Goal: Information Seeking & Learning: Learn about a topic

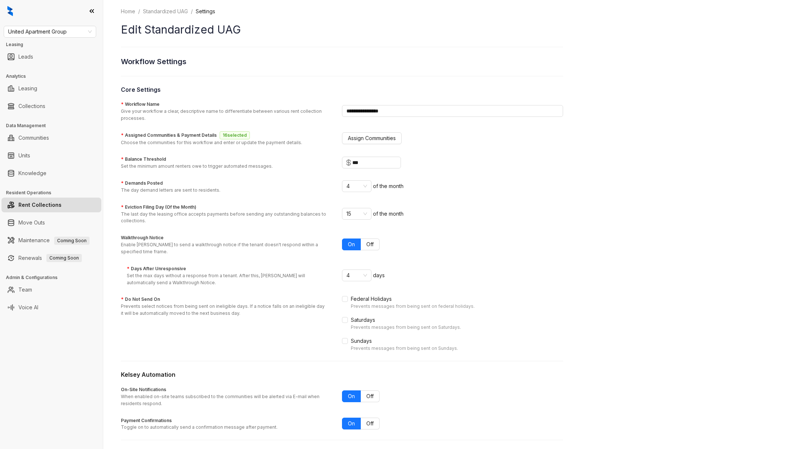
scroll to position [25, 0]
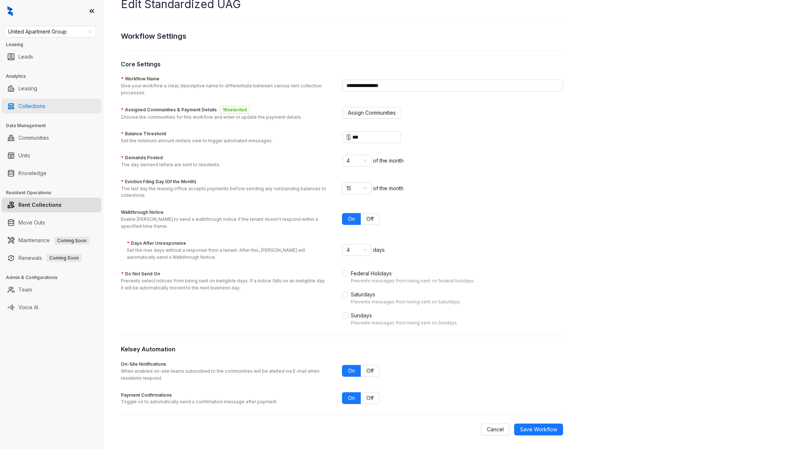
click at [45, 106] on link "Collections" at bounding box center [31, 106] width 27 height 15
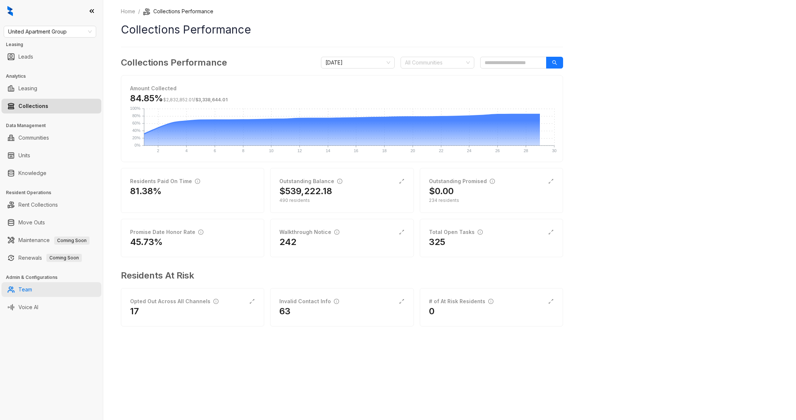
click at [32, 293] on link "Team" at bounding box center [25, 289] width 14 height 15
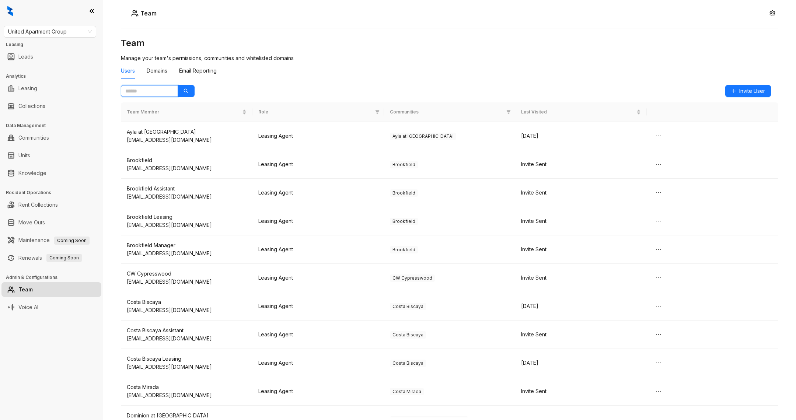
click at [130, 95] on input "text" at bounding box center [146, 91] width 42 height 8
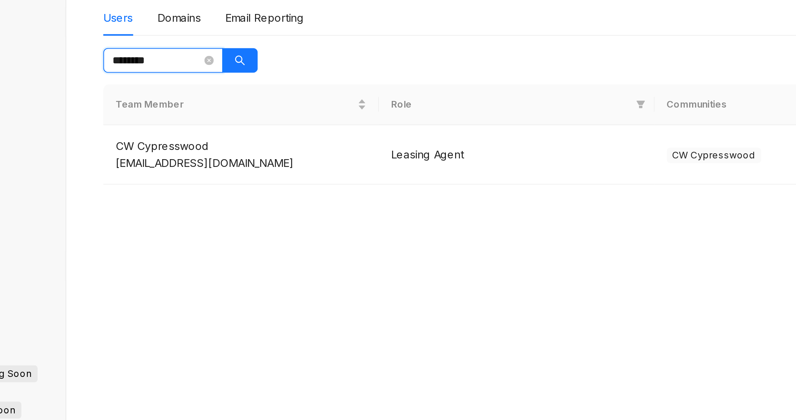
type input "********"
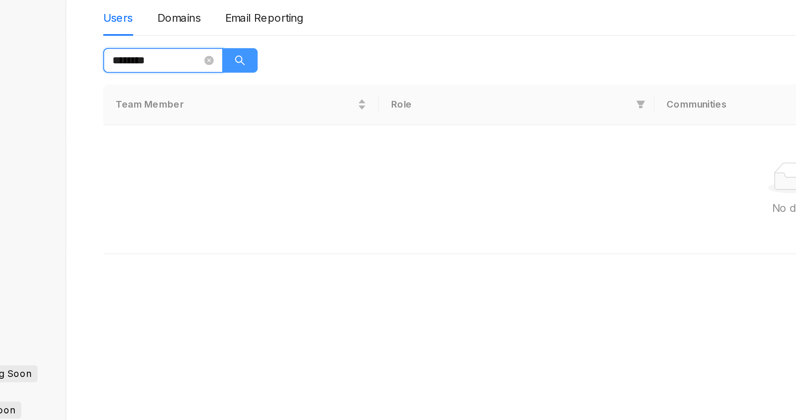
click at [189, 93] on button "button" at bounding box center [186, 91] width 17 height 12
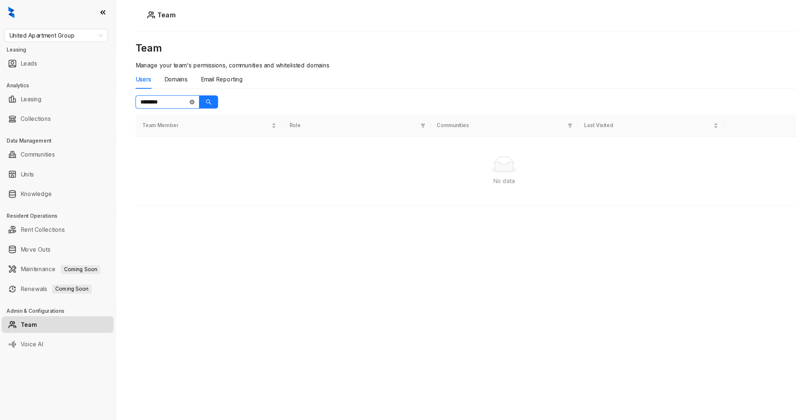
click at [171, 92] on icon "close-circle" at bounding box center [171, 91] width 4 height 4
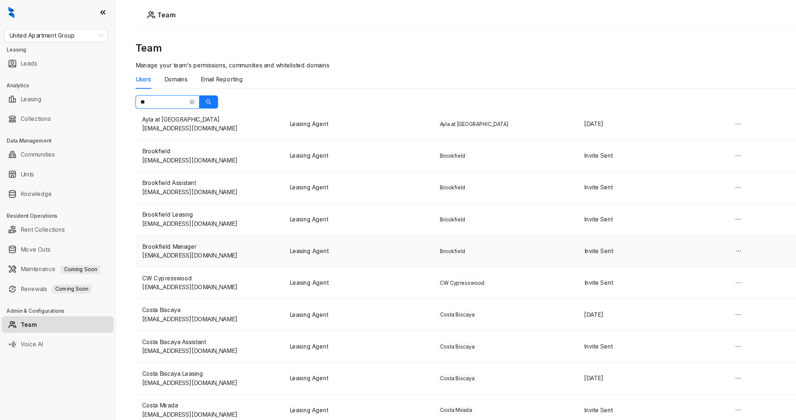
scroll to position [27, 0]
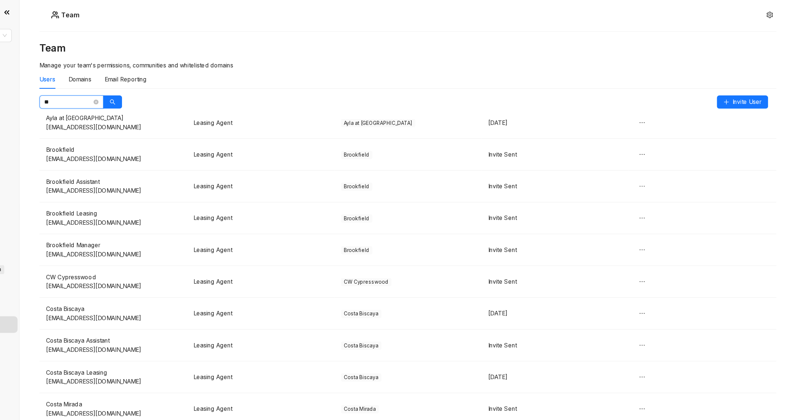
type input "**"
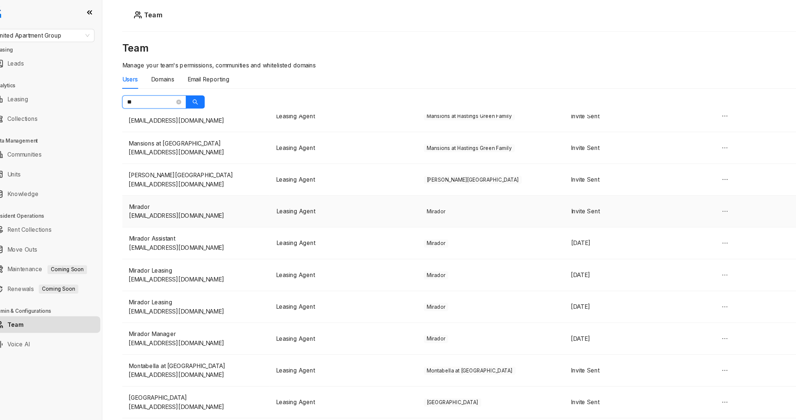
scroll to position [588, 0]
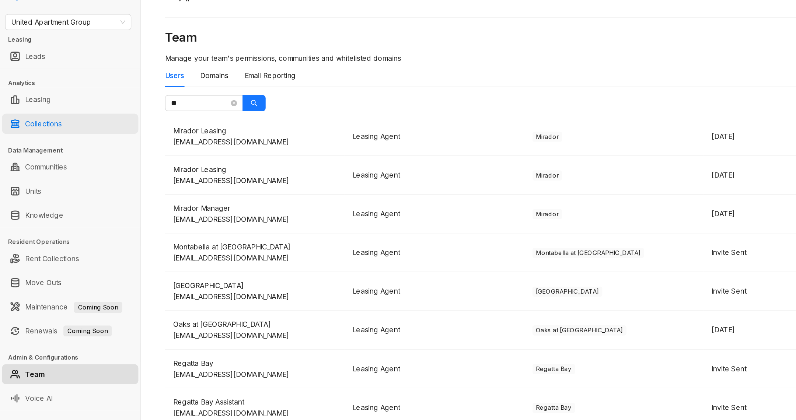
click at [45, 109] on link "Collections" at bounding box center [31, 106] width 27 height 15
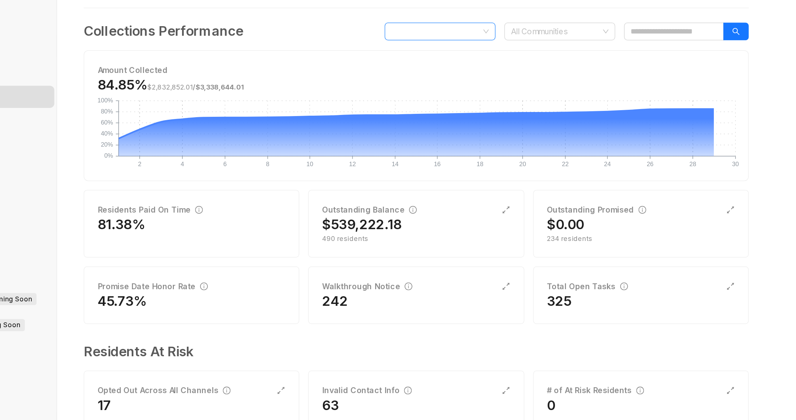
click at [381, 60] on span "[DATE]" at bounding box center [357, 62] width 65 height 11
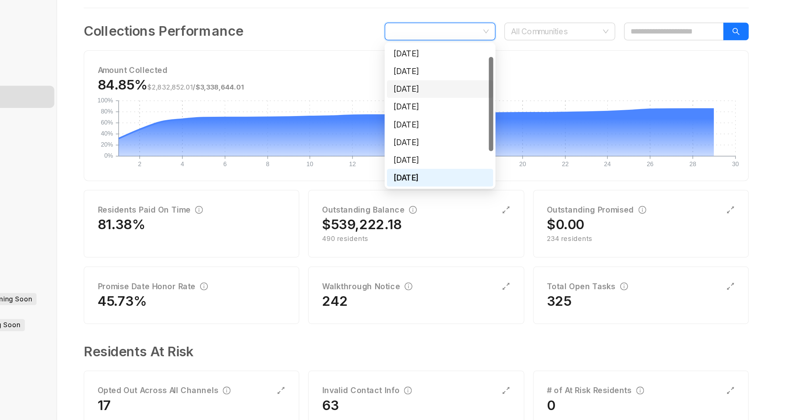
scroll to position [31, 0]
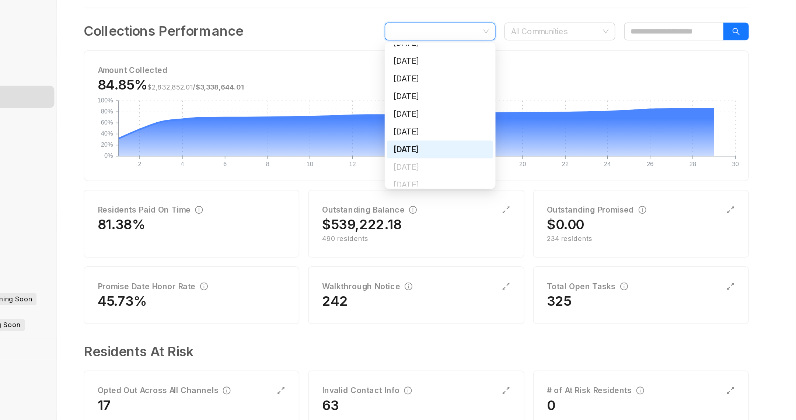
click at [111, 192] on div "Home / Collections Performance Collections Performance Collections Performance …" at bounding box center [449, 210] width 693 height 420
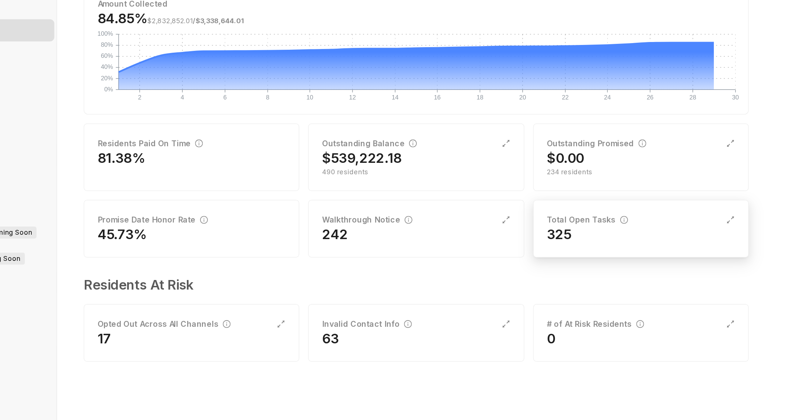
click at [552, 235] on div "Total Open Tasks" at bounding box center [491, 232] width 125 height 8
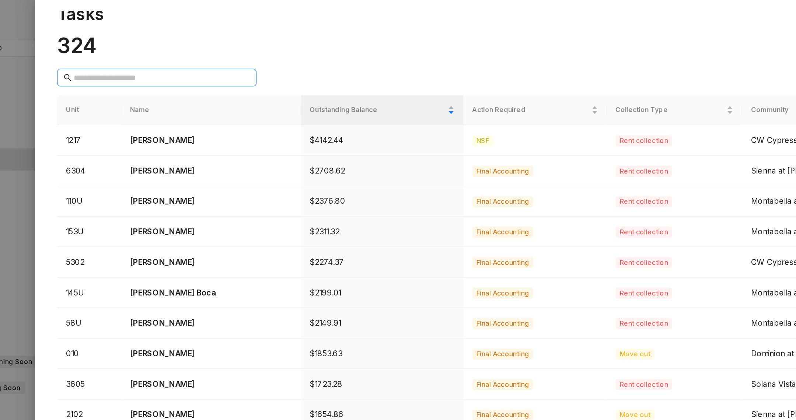
scroll to position [3, 0]
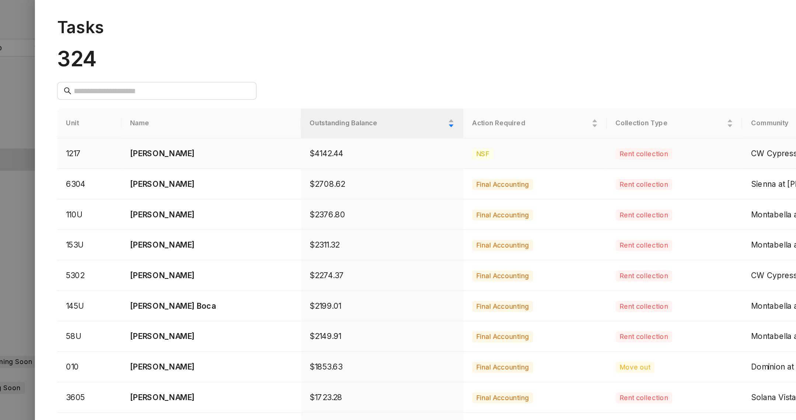
click at [181, 103] on p "[PERSON_NAME]" at bounding box center [206, 102] width 108 height 8
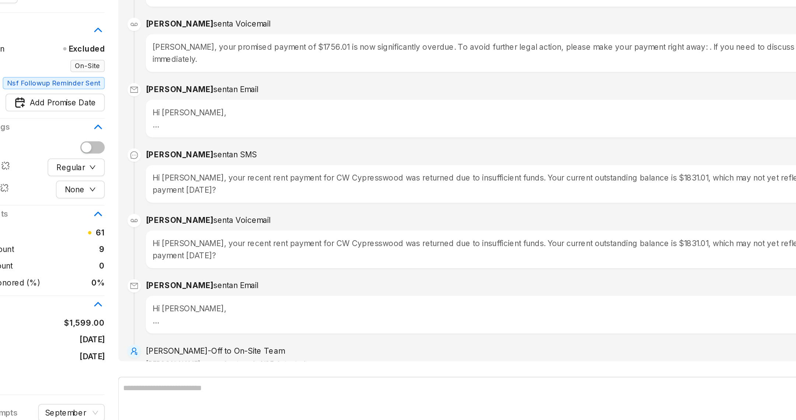
scroll to position [1, 0]
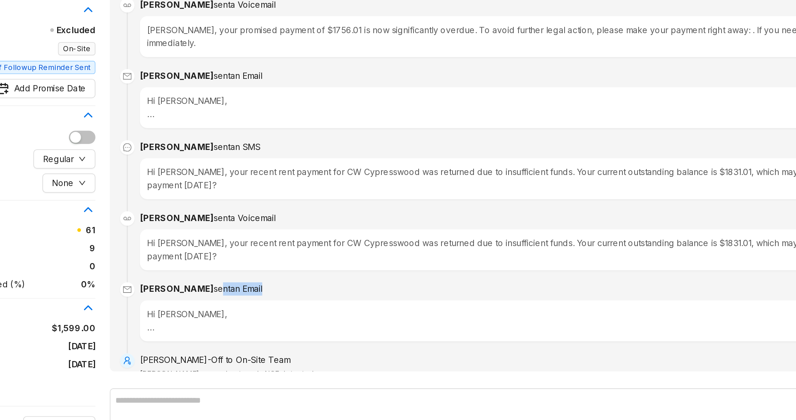
drag, startPoint x: 260, startPoint y: 277, endPoint x: 303, endPoint y: 278, distance: 42.8
click at [303, 298] on div "[PERSON_NAME] sent an Email [DATE] 2:41 PM" at bounding box center [505, 302] width 533 height 8
click at [302, 298] on div "[PERSON_NAME] sent an Email [DATE] 2:41 PM" at bounding box center [505, 302] width 533 height 8
drag, startPoint x: 298, startPoint y: 278, endPoint x: 243, endPoint y: 277, distance: 54.9
click at [243, 298] on div "[PERSON_NAME] sent an Email [DATE] 2:41 PM" at bounding box center [505, 302] width 533 height 8
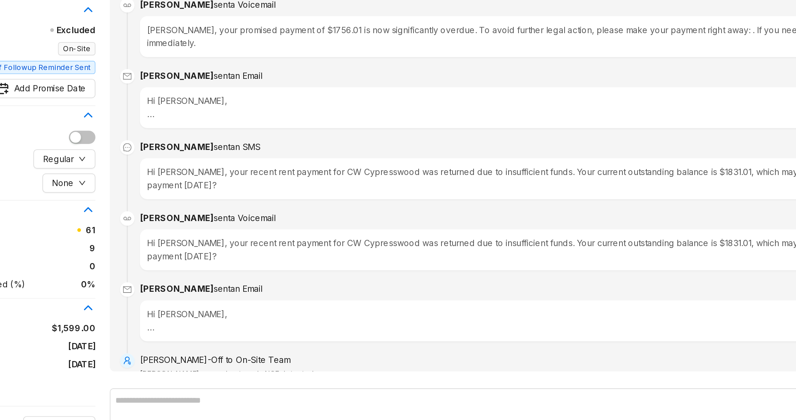
click at [284, 256] on span "sent a Voicemail" at bounding box center [303, 259] width 38 height 6
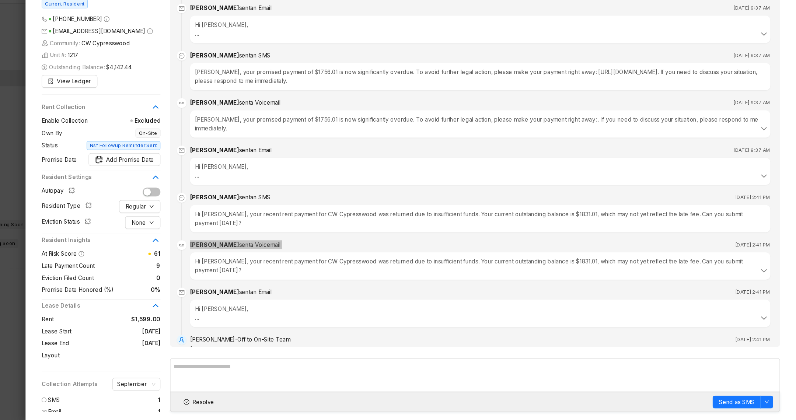
scroll to position [21, 0]
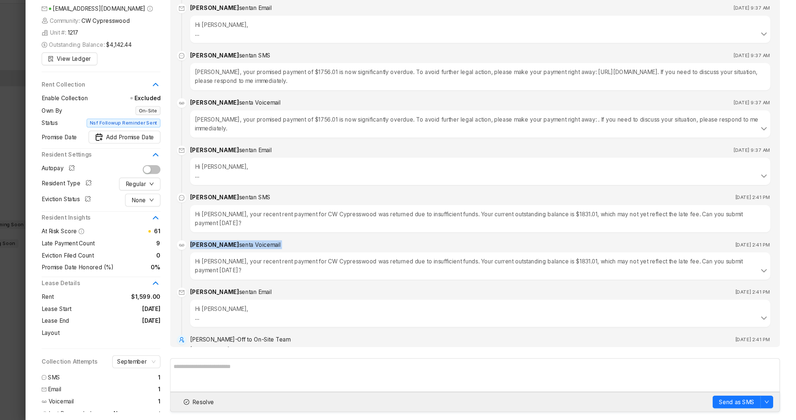
click at [267, 223] on div "Hi [PERSON_NAME], your recent rent payment for CW Cypresswood was returned due …" at bounding box center [505, 235] width 533 height 25
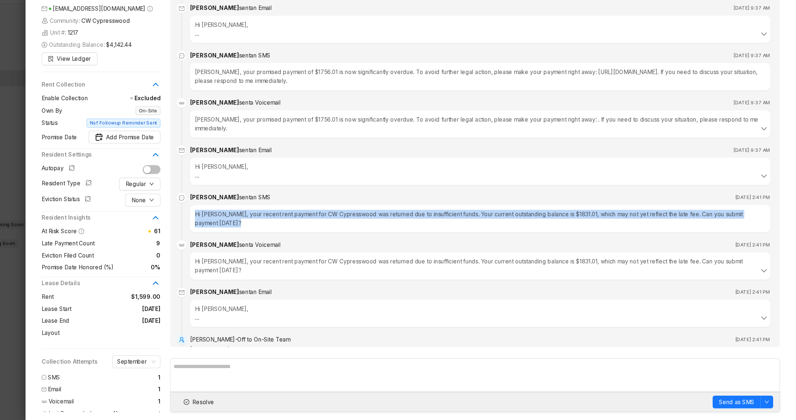
click at [267, 223] on div "Hi [PERSON_NAME], your recent rent payment for CW Cypresswood was returned due …" at bounding box center [505, 235] width 533 height 25
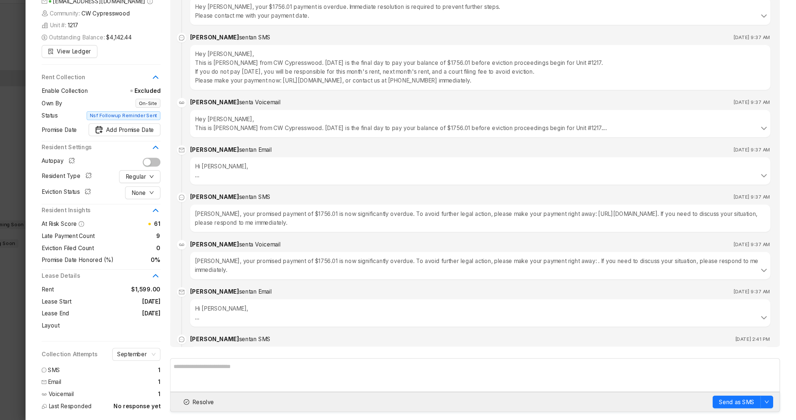
scroll to position [1509, 0]
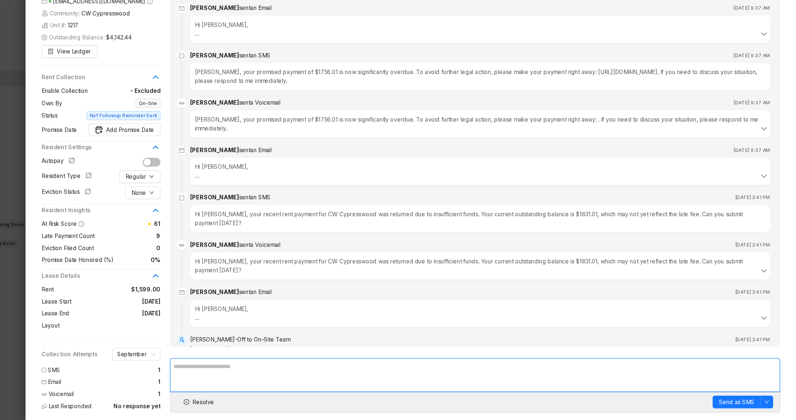
click at [281, 384] on textarea at bounding box center [501, 378] width 560 height 31
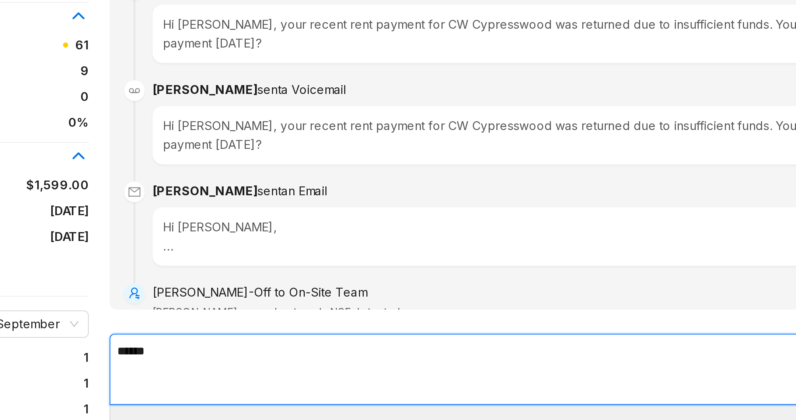
type textarea "******"
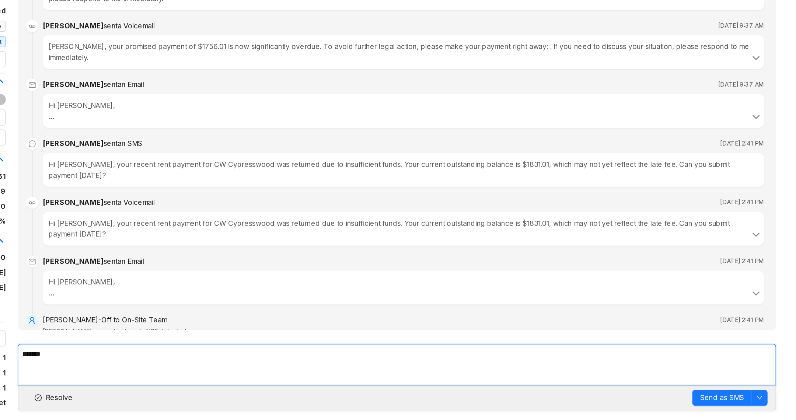
click at [323, 376] on textarea "******" at bounding box center [501, 379] width 560 height 31
click at [324, 376] on textarea "******" at bounding box center [501, 379] width 560 height 31
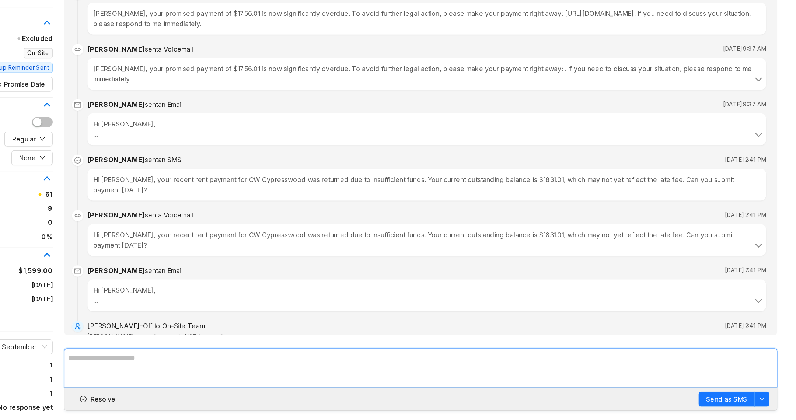
scroll to position [28, 0]
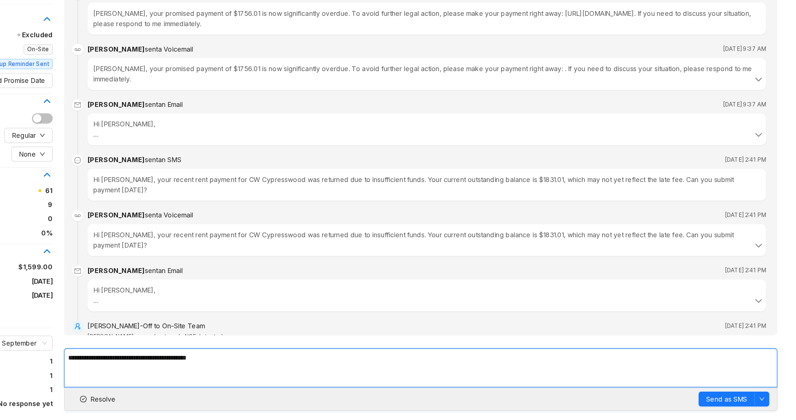
type textarea "**********"
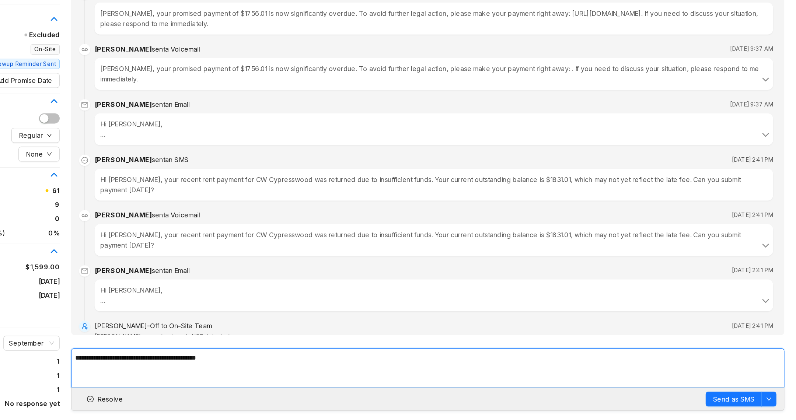
click at [319, 372] on textarea "**********" at bounding box center [501, 379] width 560 height 31
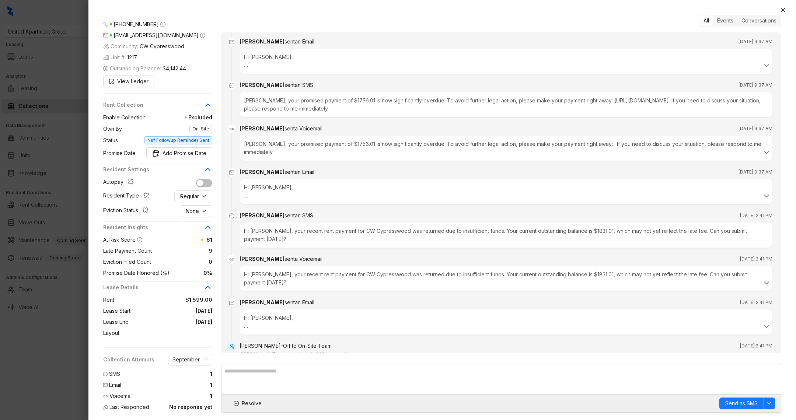
click at [62, 343] on div at bounding box center [398, 210] width 796 height 420
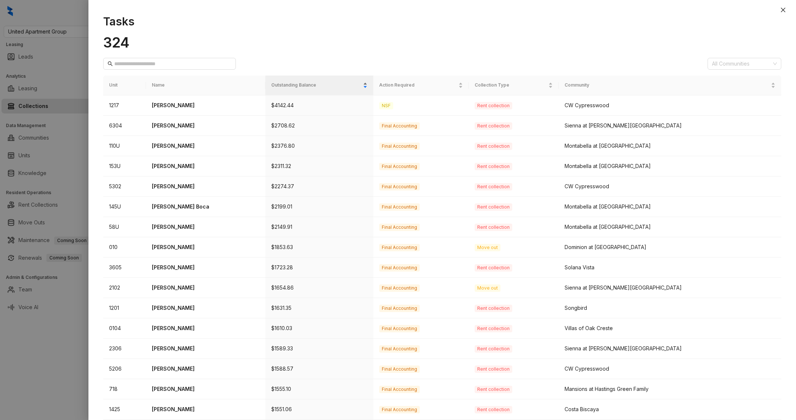
click at [317, 89] on div "Outstanding Balance" at bounding box center [319, 84] width 96 height 7
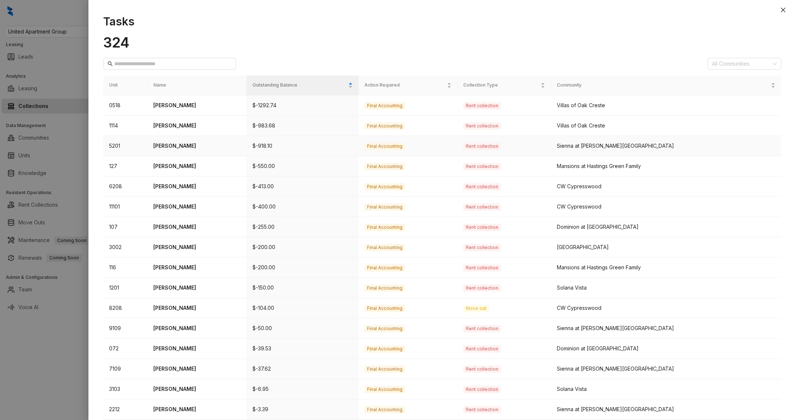
scroll to position [103, 0]
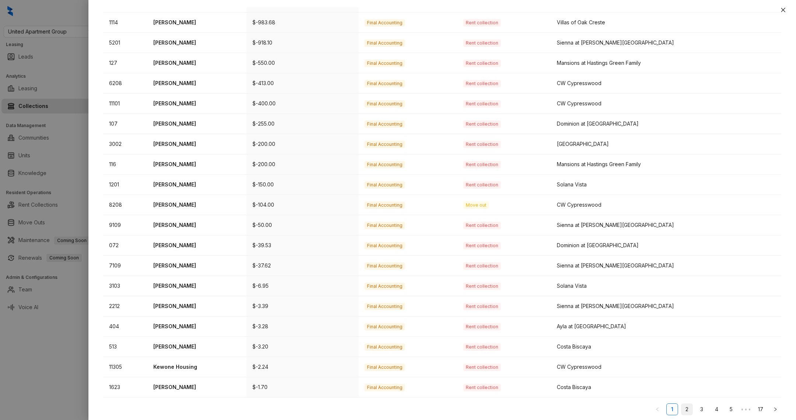
click at [686, 408] on link "2" at bounding box center [686, 409] width 11 height 11
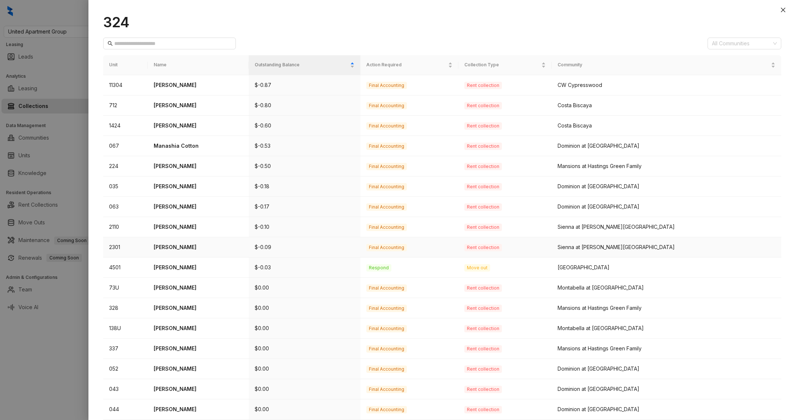
scroll to position [0, 0]
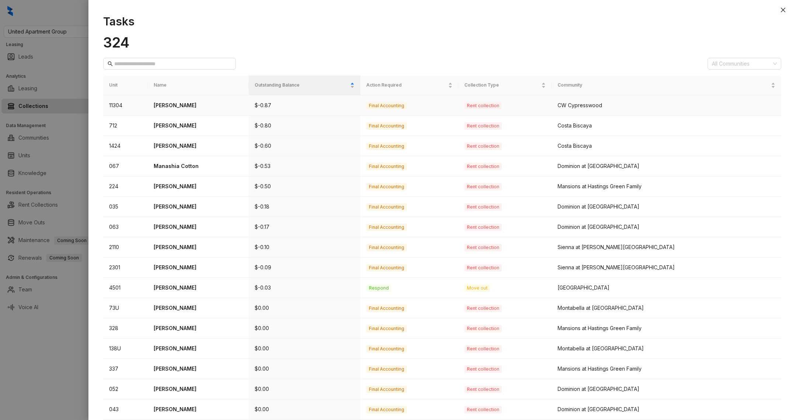
click at [185, 111] on td "[PERSON_NAME]" at bounding box center [198, 105] width 101 height 20
click at [185, 127] on p "[PERSON_NAME]" at bounding box center [198, 126] width 89 height 8
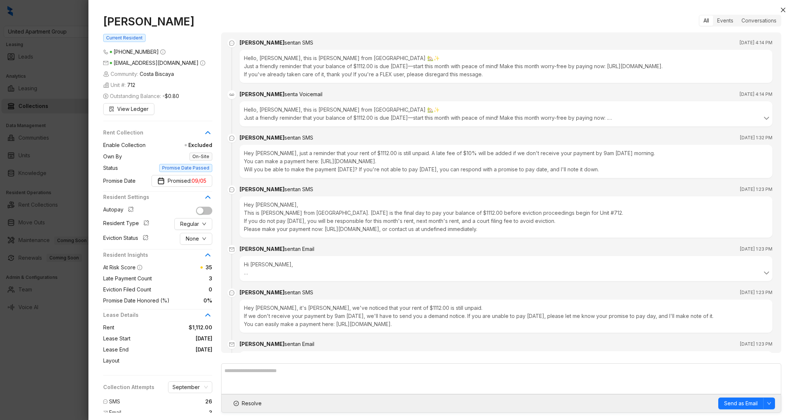
scroll to position [4097, 0]
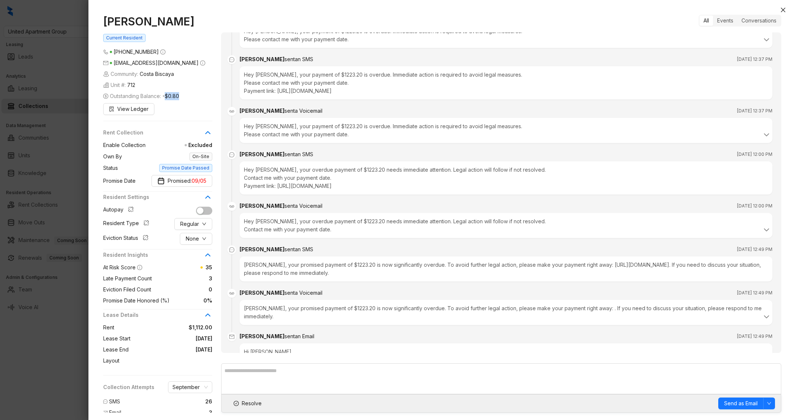
drag, startPoint x: 167, startPoint y: 109, endPoint x: 195, endPoint y: 111, distance: 28.4
click at [195, 100] on div "Outstanding Balance: -$0.80" at bounding box center [157, 96] width 109 height 8
click at [262, 348] on div "Hi [PERSON_NAME], This is [PERSON_NAME] from [GEOGRAPHIC_DATA]. Your promised p…" at bounding box center [506, 356] width 524 height 16
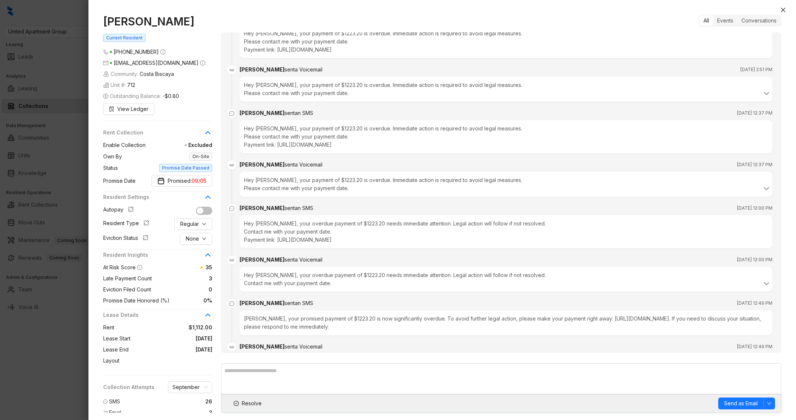
scroll to position [4178, 0]
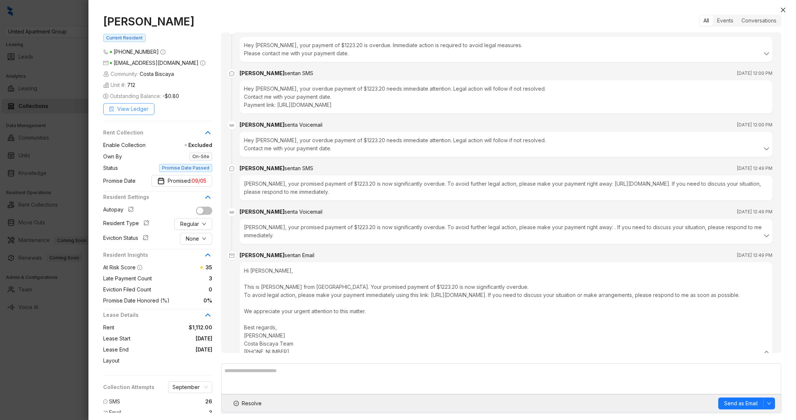
click at [128, 113] on span "View Ledger" at bounding box center [132, 109] width 31 height 8
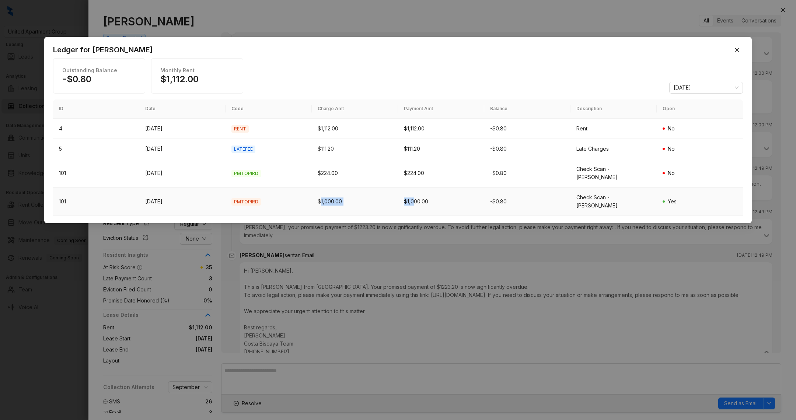
drag, startPoint x: 319, startPoint y: 199, endPoint x: 451, endPoint y: 205, distance: 131.3
click at [448, 206] on tr "101 [DATE] PMTOPIRD $1,000.00 $1,000.00 -$0.80 Check Scan - [PERSON_NAME] Yes" at bounding box center [398, 202] width 690 height 28
click at [503, 200] on div "-$0.80" at bounding box center [527, 201] width 74 height 8
drag, startPoint x: 502, startPoint y: 200, endPoint x: 474, endPoint y: 200, distance: 28.0
click at [473, 200] on tr "101 [DATE] PMTOPIRD $1,000.00 $1,000.00 -$0.80 Check Scan - [PERSON_NAME] Yes" at bounding box center [398, 202] width 690 height 28
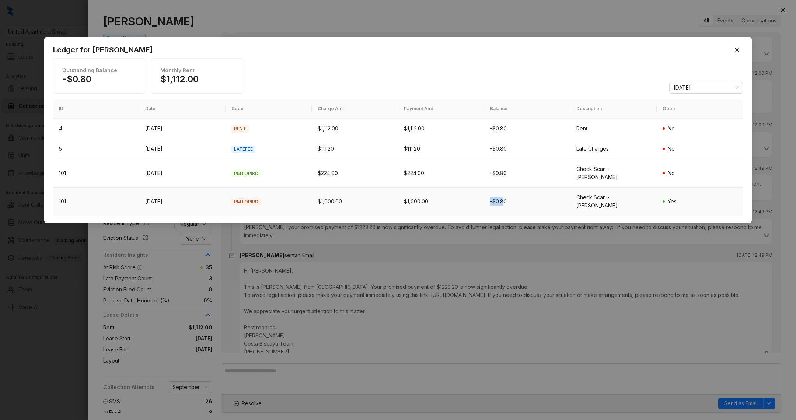
click at [474, 200] on div "$1,000.00" at bounding box center [441, 201] width 74 height 8
drag, startPoint x: 685, startPoint y: 201, endPoint x: 371, endPoint y: 200, distance: 313.9
click at [373, 200] on tr "101 [DATE] PMTOPIRD $1,000.00 $1,000.00 -$0.80 Check Scan - [PERSON_NAME] Yes" at bounding box center [398, 202] width 690 height 28
click at [167, 209] on td "[DATE]" at bounding box center [182, 202] width 86 height 28
click at [277, 293] on div "Ledger for [PERSON_NAME] Outstanding Balance -$0.80 Monthly Rent $1,112.00 [DAT…" at bounding box center [398, 210] width 796 height 420
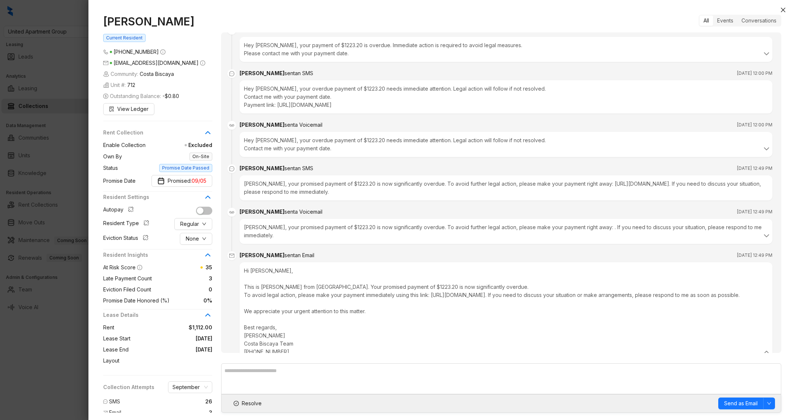
click at [66, 389] on div at bounding box center [398, 210] width 796 height 420
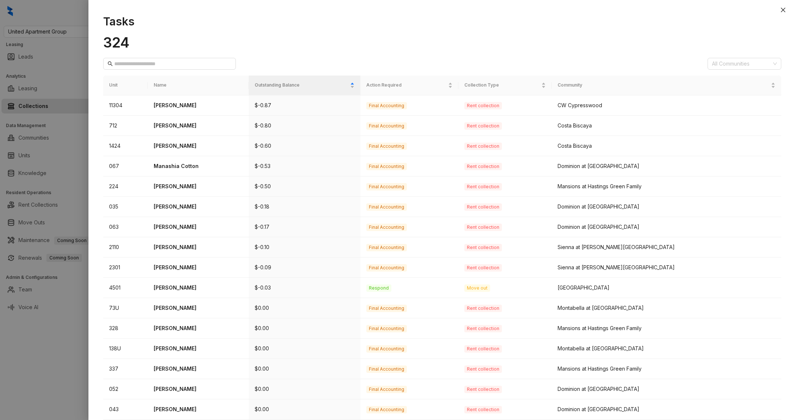
click at [46, 389] on div at bounding box center [398, 210] width 796 height 420
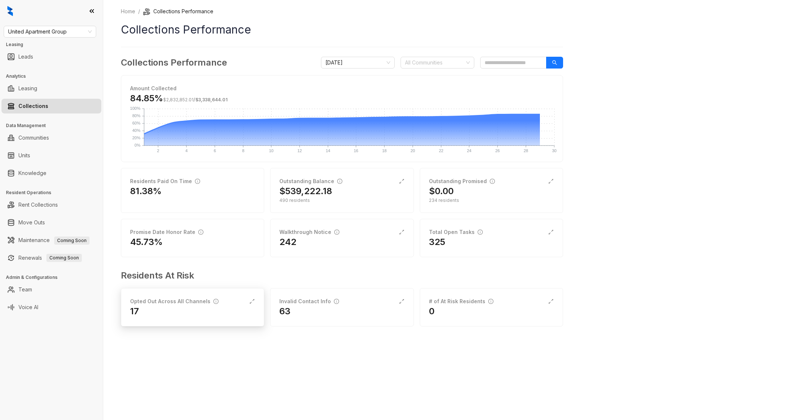
click at [168, 302] on div "Opted Out Across All Channels" at bounding box center [174, 301] width 88 height 8
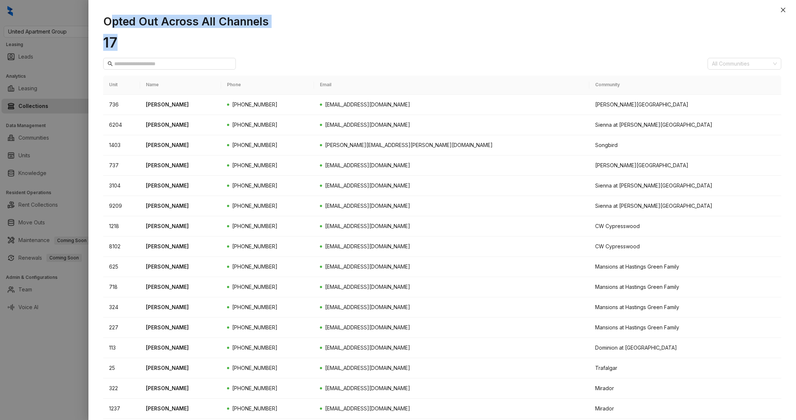
drag, startPoint x: 112, startPoint y: 15, endPoint x: 225, endPoint y: 45, distance: 117.4
click at [225, 46] on div "Opted Out Across All Channels 17 All Communities Unit Name Phone Email Communit…" at bounding box center [441, 213] width 707 height 413
click at [179, 225] on p "[PERSON_NAME]" at bounding box center [181, 226] width 70 height 8
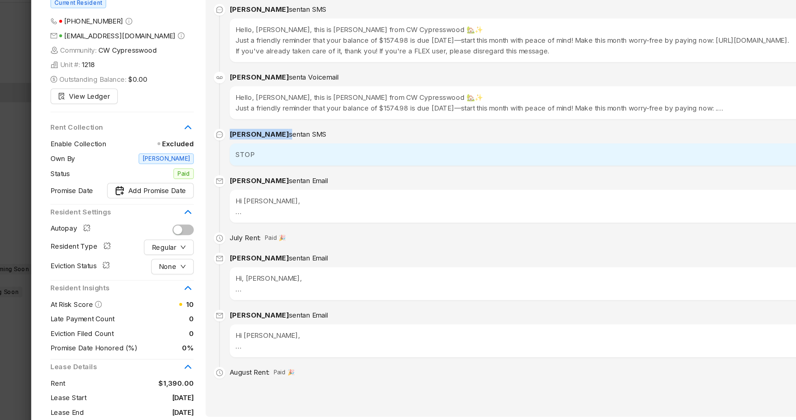
drag, startPoint x: 229, startPoint y: 139, endPoint x: 280, endPoint y: 136, distance: 51.7
click at [285, 138] on li "[PERSON_NAME] sent an SMS [DATE] 4:17 PM STOP" at bounding box center [501, 153] width 542 height 35
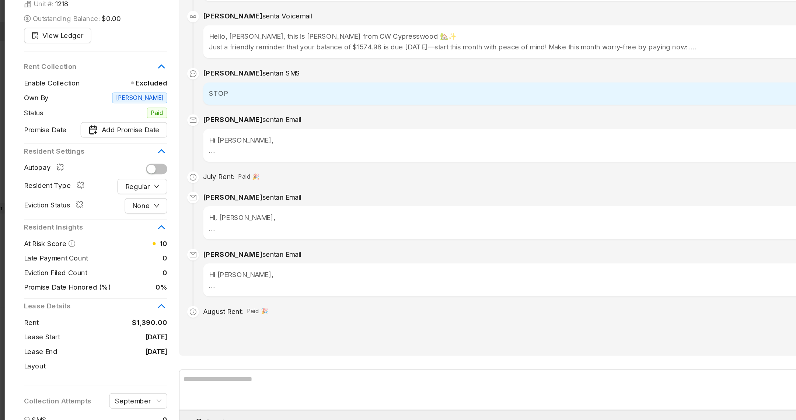
click at [124, 278] on span "Late Payment Count" at bounding box center [127, 278] width 49 height 8
drag, startPoint x: 124, startPoint y: 278, endPoint x: 170, endPoint y: 274, distance: 46.6
click at [171, 274] on div "Late Payment Count 0" at bounding box center [157, 278] width 109 height 8
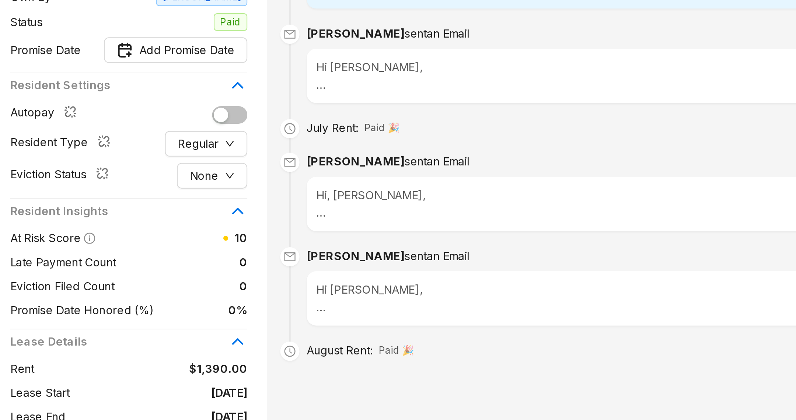
click at [117, 290] on span "Eviction Filed Count" at bounding box center [127, 290] width 48 height 8
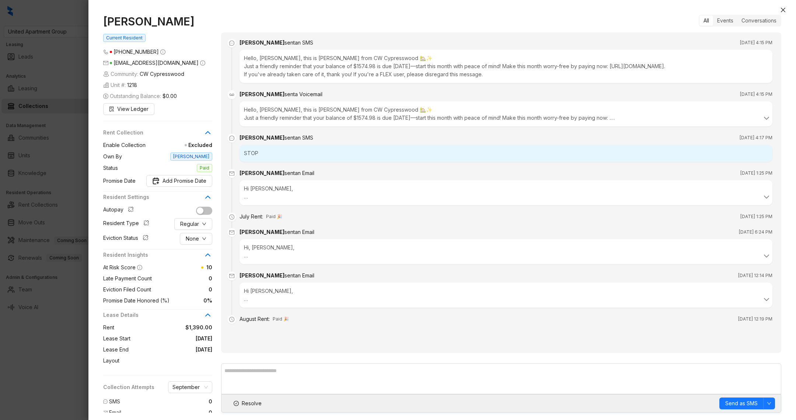
click at [134, 101] on div "[PERSON_NAME] Current Resident [PHONE_NUMBER] [EMAIL_ADDRESS][DOMAIN_NAME] Comm…" at bounding box center [162, 228] width 118 height 427
click at [139, 109] on span "View Ledger" at bounding box center [132, 109] width 31 height 8
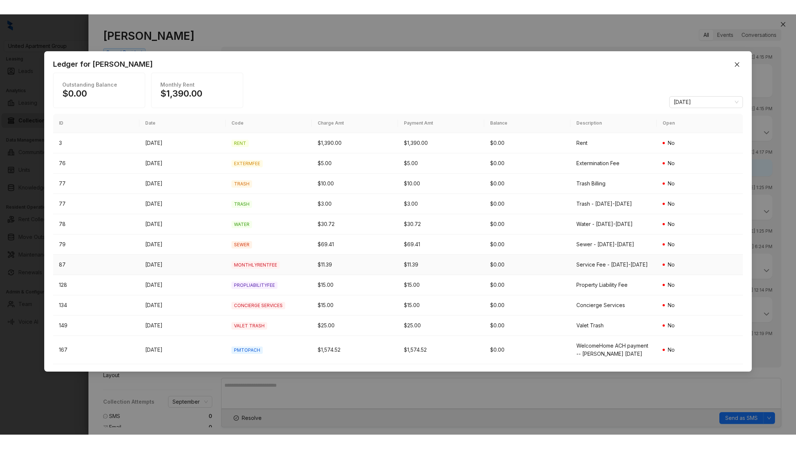
scroll to position [2, 0]
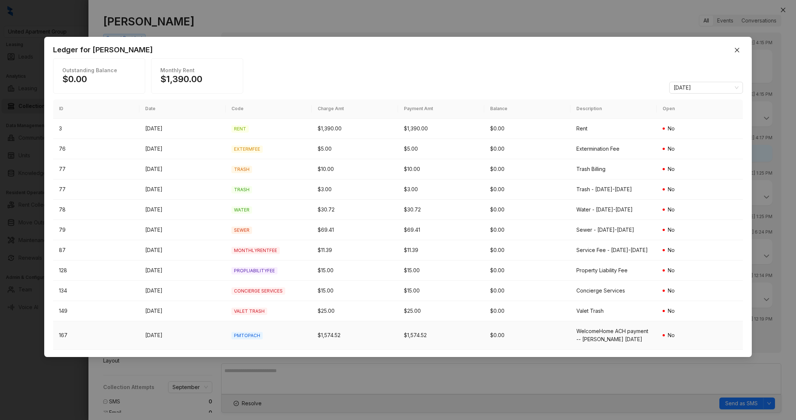
click at [312, 337] on td "$1,574.52" at bounding box center [355, 335] width 86 height 28
drag, startPoint x: 134, startPoint y: 346, endPoint x: 249, endPoint y: 350, distance: 114.7
click at [249, 350] on tr "167 [DATE] PMTOPACH $1,574.52 $1,574.52 $0.00 WelcomeHome ACH payment -- [PERSO…" at bounding box center [398, 335] width 690 height 28
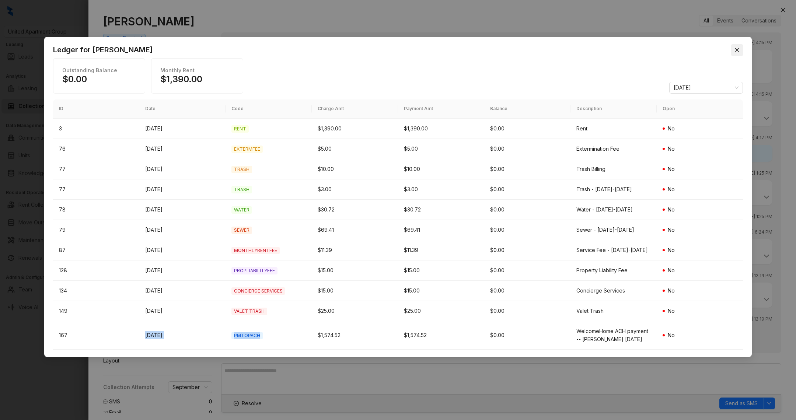
click at [739, 48] on icon "close" at bounding box center [737, 50] width 6 height 6
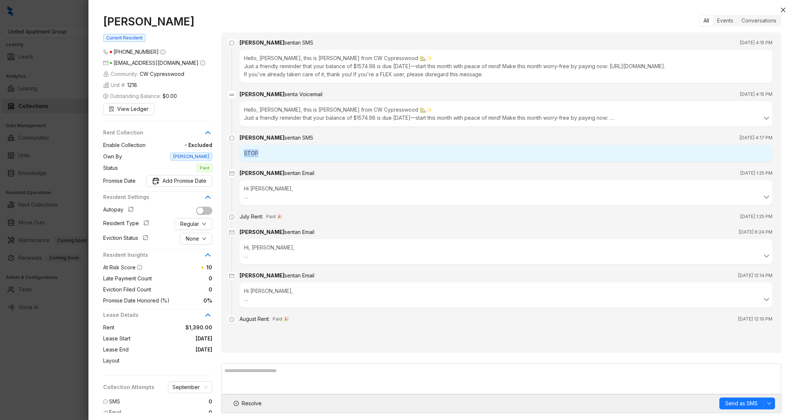
drag, startPoint x: 258, startPoint y: 150, endPoint x: 234, endPoint y: 149, distance: 24.3
click at [234, 150] on li "[PERSON_NAME] sent an SMS [DATE] 4:17 PM STOP" at bounding box center [501, 153] width 542 height 35
click at [74, 389] on div at bounding box center [398, 210] width 796 height 420
